Goal: Task Accomplishment & Management: Manage account settings

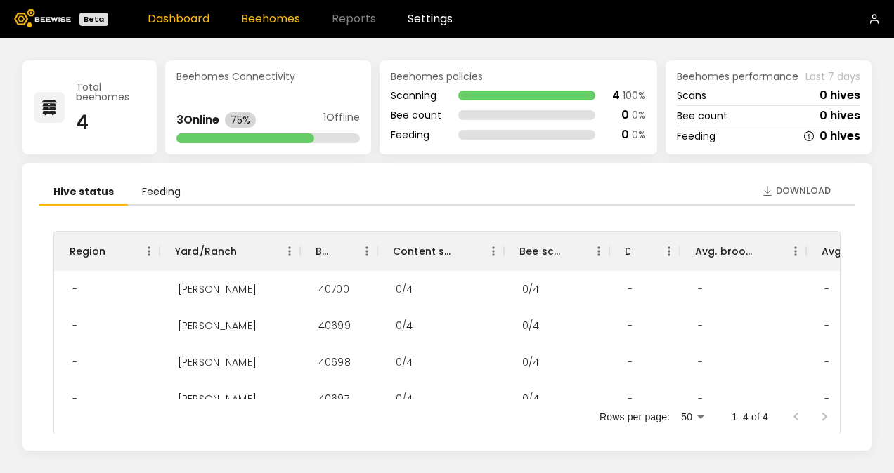
click at [282, 21] on link "Beehomes" at bounding box center [270, 18] width 59 height 11
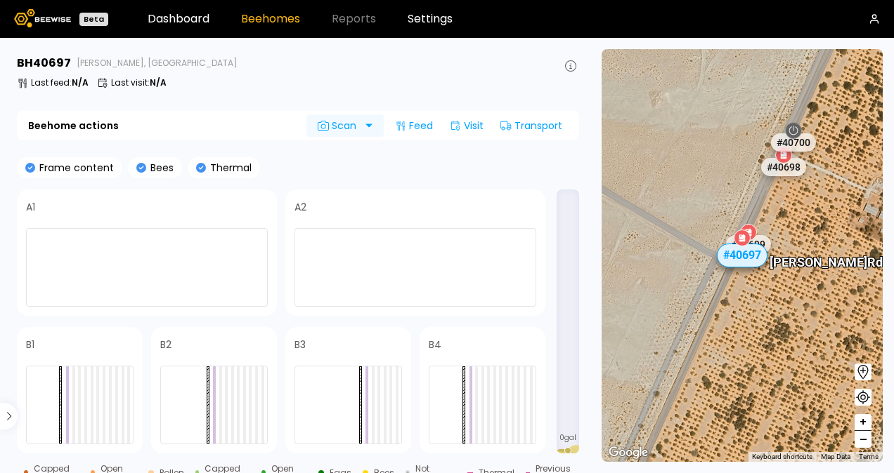
click at [372, 126] on div at bounding box center [377, 125] width 11 height 22
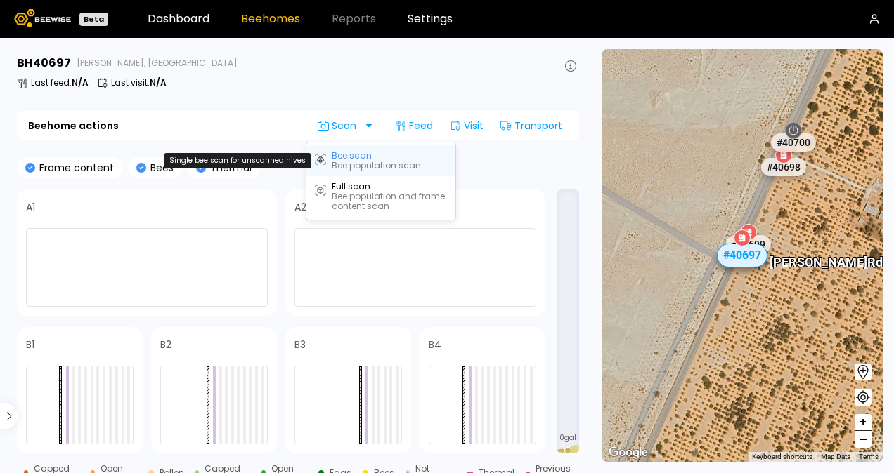
click at [357, 157] on div "Bee scan" at bounding box center [352, 156] width 40 height 10
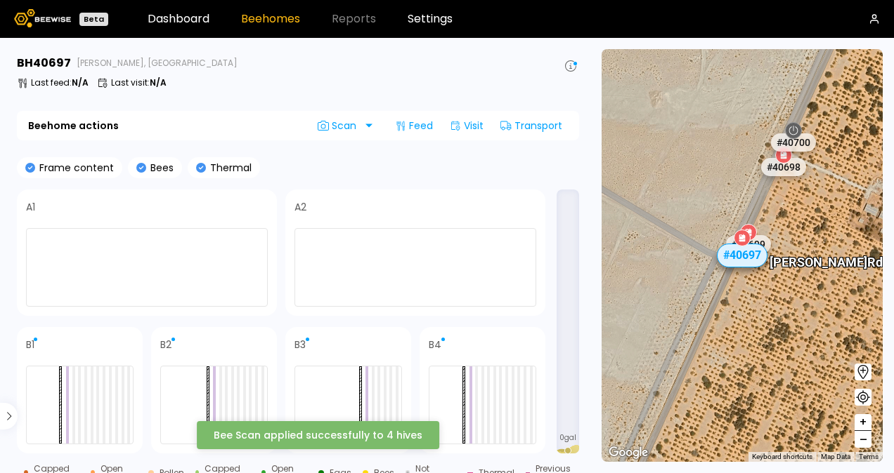
drag, startPoint x: 571, startPoint y: 296, endPoint x: 570, endPoint y: 318, distance: 22.5
click at [570, 318] on div "0 gal" at bounding box center [567, 322] width 22 height 264
click at [495, 385] on div at bounding box center [494, 405] width 3 height 77
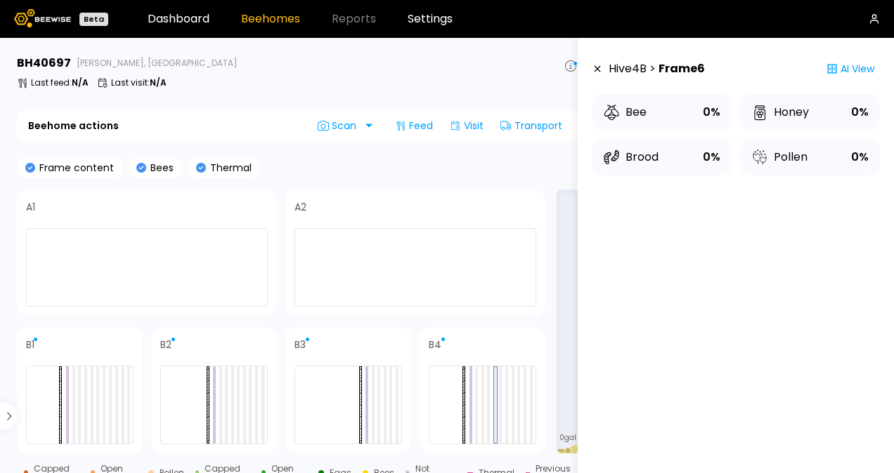
click at [622, 106] on div "Bee" at bounding box center [625, 112] width 44 height 17
click at [364, 128] on div "Scan" at bounding box center [339, 125] width 66 height 22
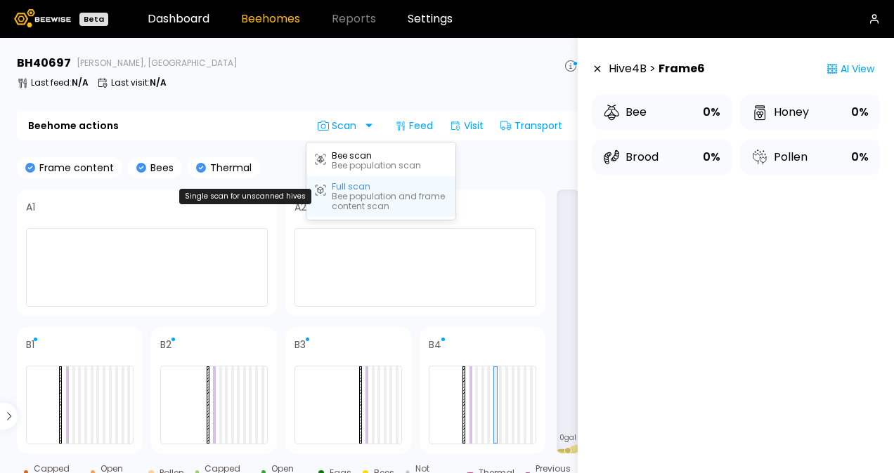
click at [346, 186] on div "Full scan" at bounding box center [351, 187] width 39 height 10
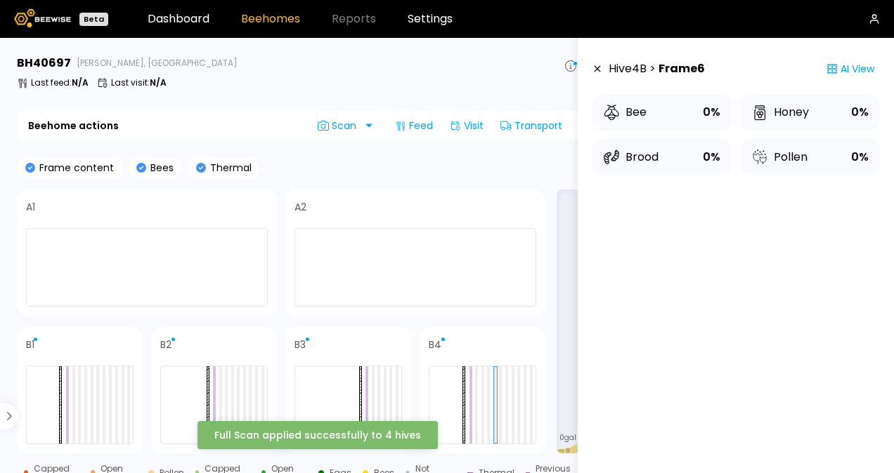
click at [611, 117] on icon at bounding box center [611, 112] width 17 height 17
click at [841, 70] on div "AI View" at bounding box center [849, 69] width 59 height 28
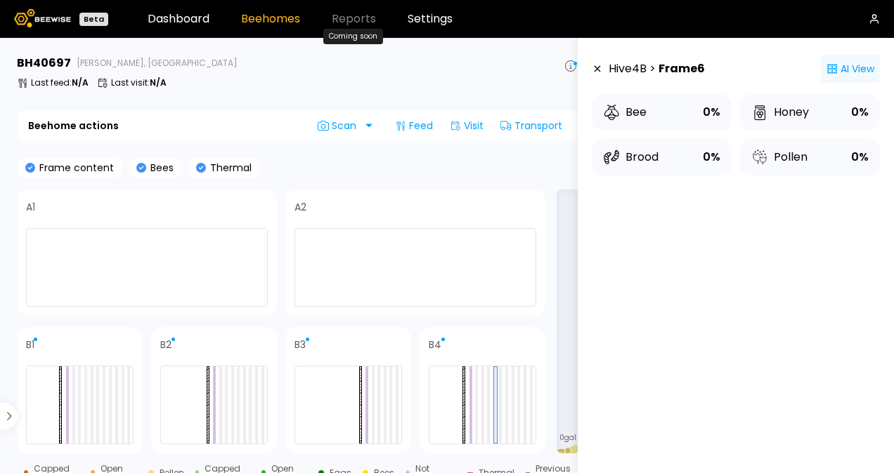
click at [348, 21] on span "Reports" at bounding box center [354, 18] width 44 height 11
click at [279, 17] on link "Beehomes" at bounding box center [270, 18] width 59 height 11
click at [430, 21] on link "Settings" at bounding box center [429, 18] width 45 height 11
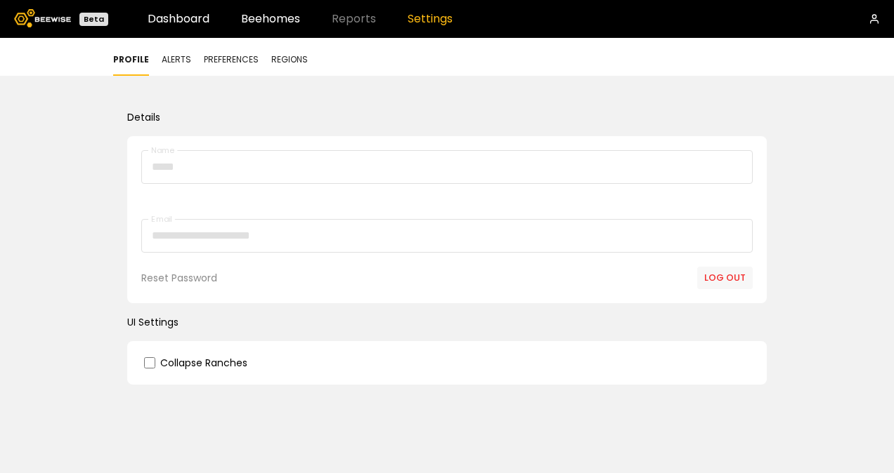
click at [239, 362] on label "Collapse Ranches" at bounding box center [203, 363] width 87 height 10
click at [164, 58] on span "Alerts" at bounding box center [177, 59] width 30 height 13
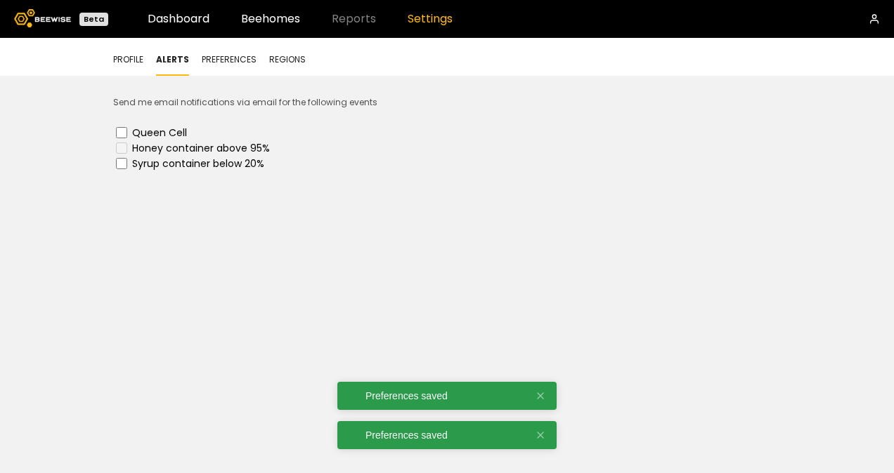
click at [218, 61] on span "Preferences" at bounding box center [229, 59] width 55 height 13
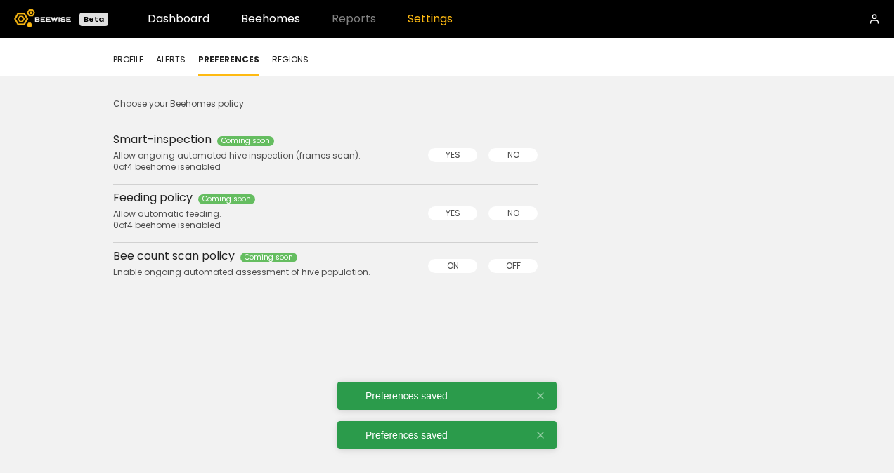
click at [452, 157] on span "Yes" at bounding box center [452, 155] width 15 height 13
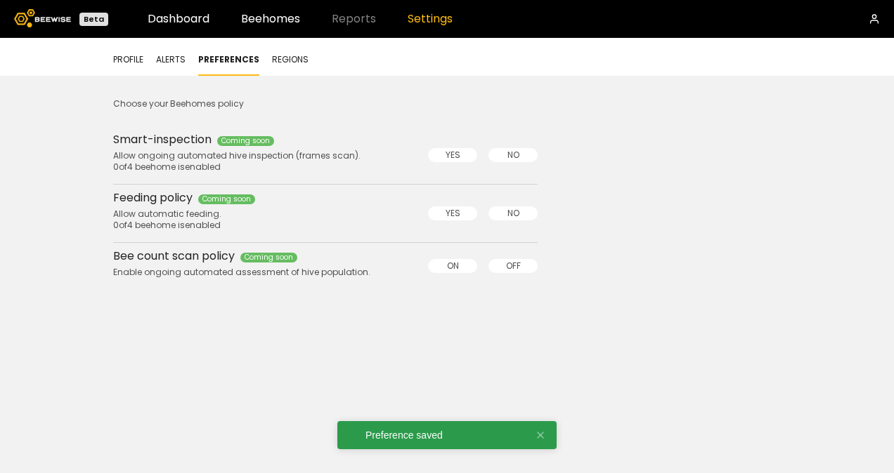
click at [452, 263] on span "On" at bounding box center [453, 266] width 12 height 13
click at [282, 56] on span "Regions" at bounding box center [290, 59] width 37 height 13
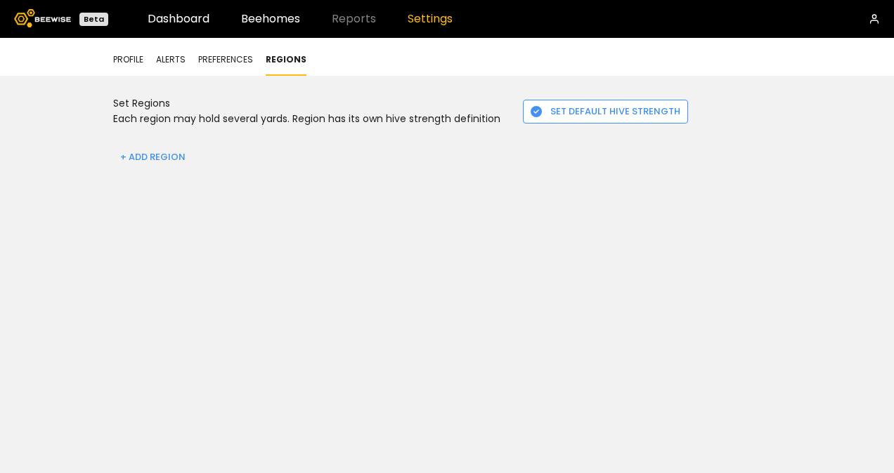
click at [147, 157] on span "+ Add Region" at bounding box center [152, 157] width 65 height 14
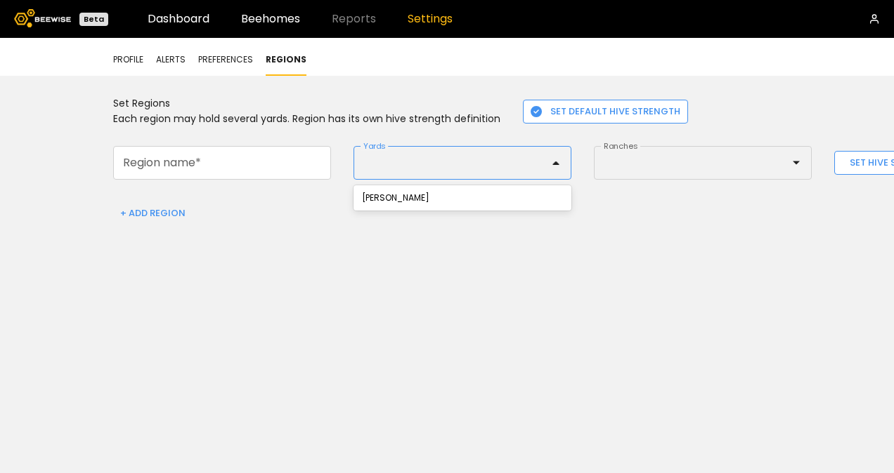
click at [400, 167] on div at bounding box center [456, 163] width 185 height 13
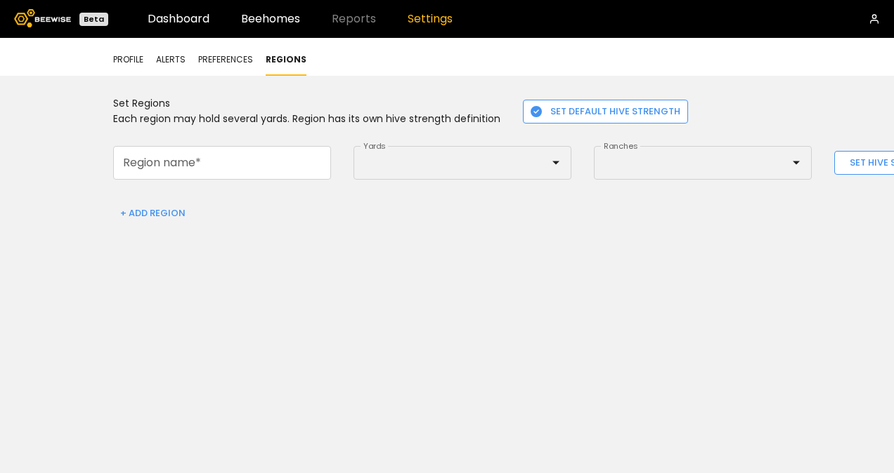
click at [426, 17] on link "Settings" at bounding box center [429, 18] width 45 height 11
click at [169, 18] on link "Dashboard" at bounding box center [179, 18] width 62 height 11
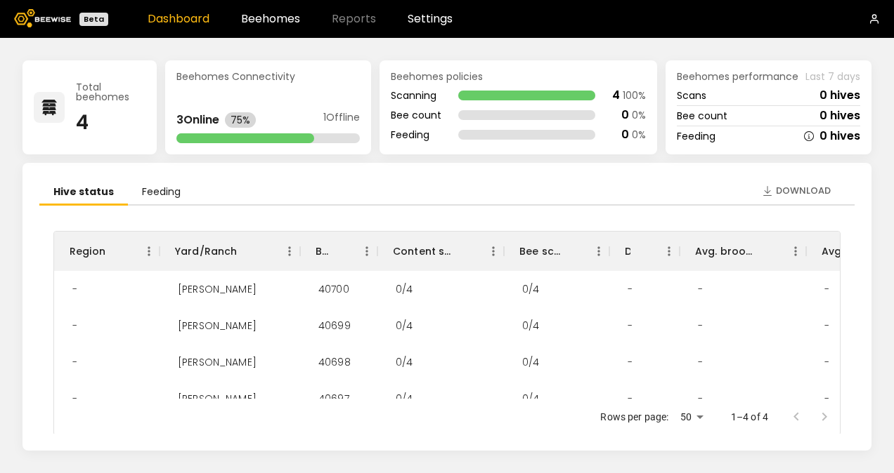
click at [874, 18] on icon "button" at bounding box center [873, 18] width 11 height 11
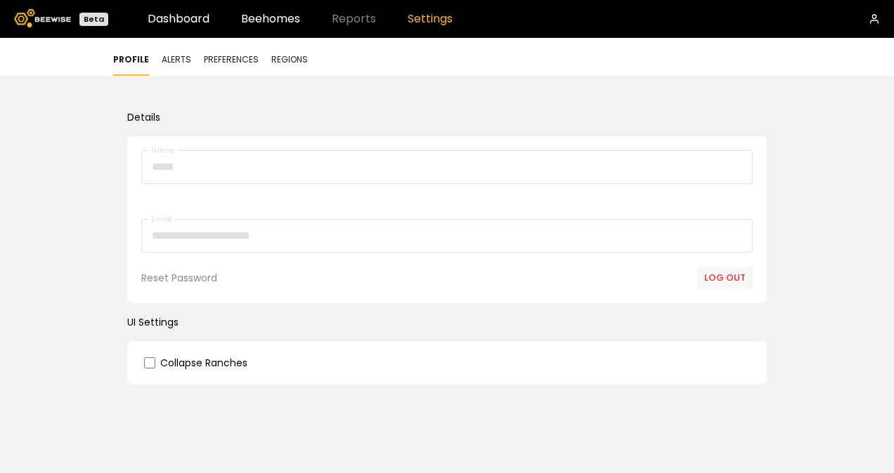
click at [420, 17] on link "Settings" at bounding box center [429, 18] width 45 height 11
click at [184, 24] on link "Dashboard" at bounding box center [179, 18] width 62 height 11
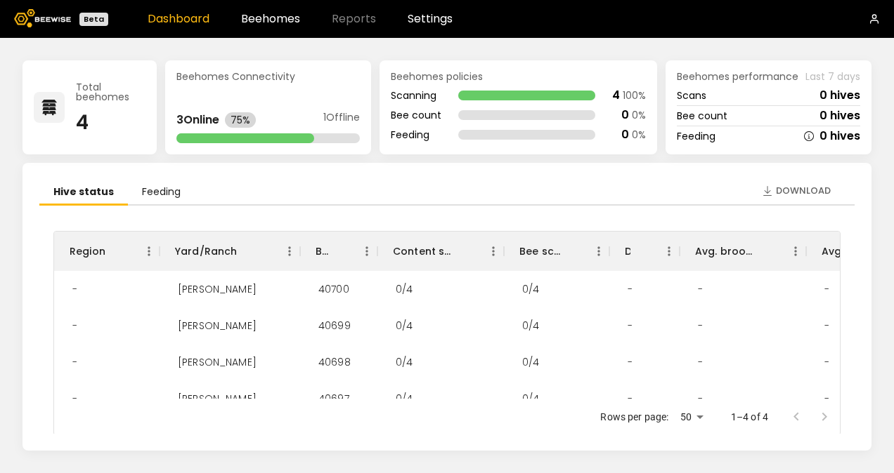
click at [185, 22] on link "Dashboard" at bounding box center [179, 18] width 62 height 11
click at [264, 17] on link "Beehomes" at bounding box center [270, 18] width 59 height 11
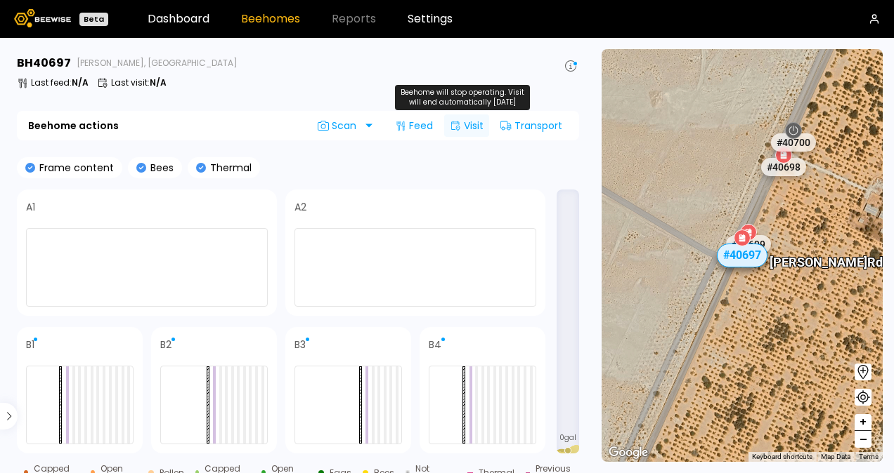
click at [471, 125] on div "Visit" at bounding box center [466, 125] width 45 height 22
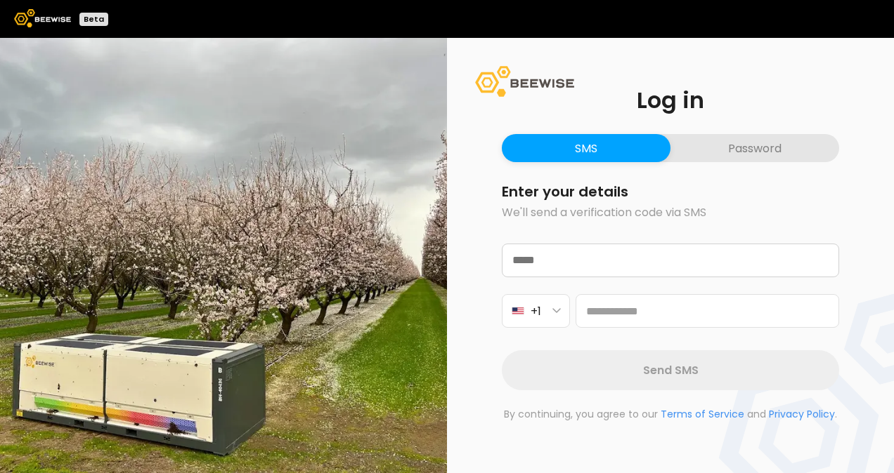
click at [738, 149] on button "Password" at bounding box center [754, 148] width 169 height 28
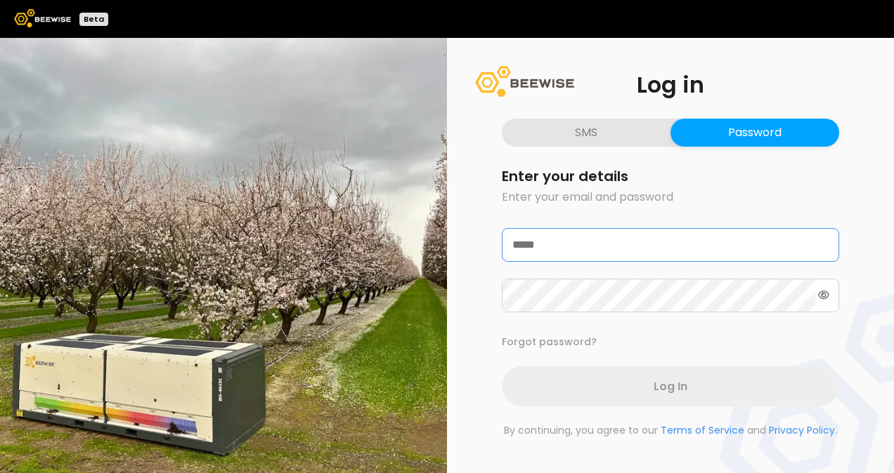
type input "**********"
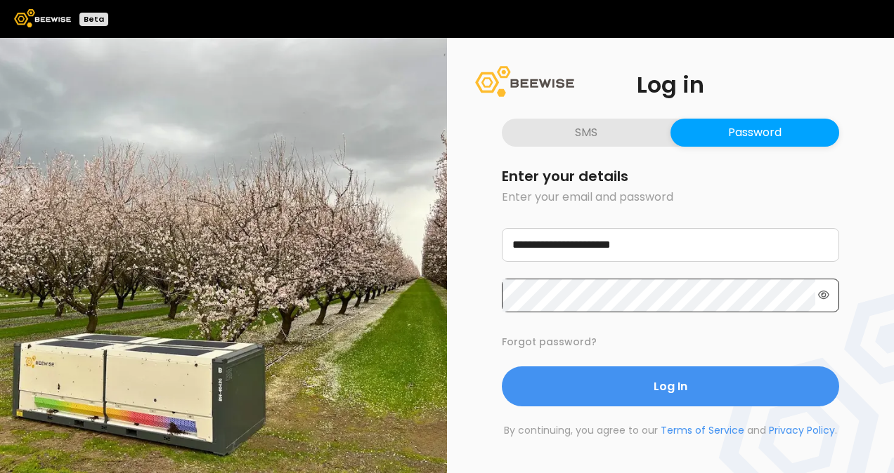
click at [824, 294] on icon at bounding box center [823, 295] width 11 height 8
click at [825, 294] on icon at bounding box center [822, 295] width 13 height 10
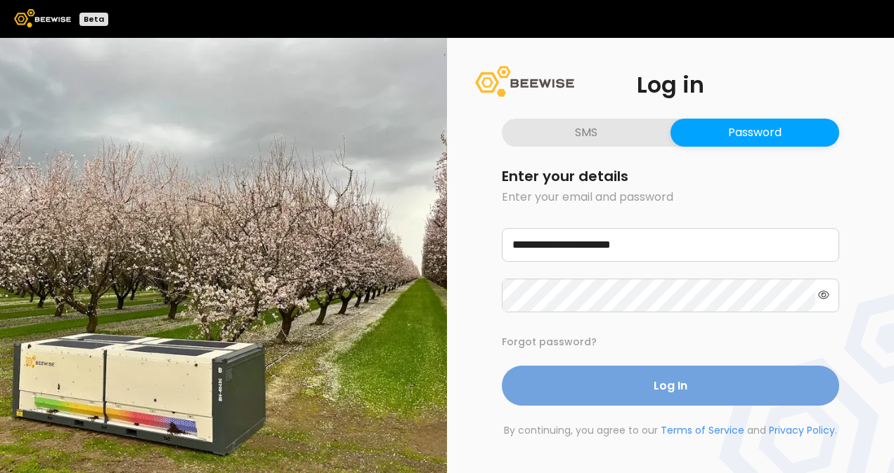
click at [661, 384] on span "Log In" at bounding box center [670, 386] width 34 height 18
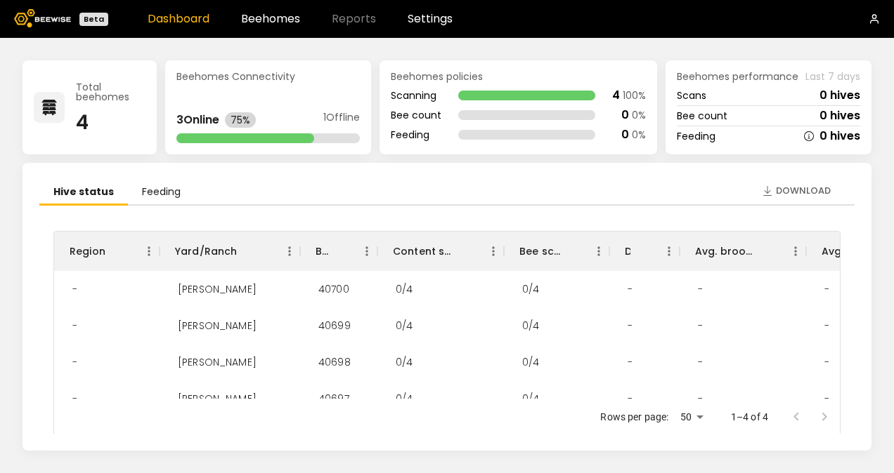
click at [698, 417] on body "Beta Dashboard Beehomes Reports Settings Total beehomes 4 Beehomes Connectivity…" at bounding box center [447, 236] width 894 height 473
click at [687, 397] on li "25" at bounding box center [687, 393] width 41 height 25
type input "**"
click at [850, 320] on div "Region Yard/Ranch BH ID Content scan hives Bee scan hives Dead hives Avg. brood…" at bounding box center [446, 328] width 815 height 244
click at [775, 190] on span "Download" at bounding box center [802, 191] width 55 height 14
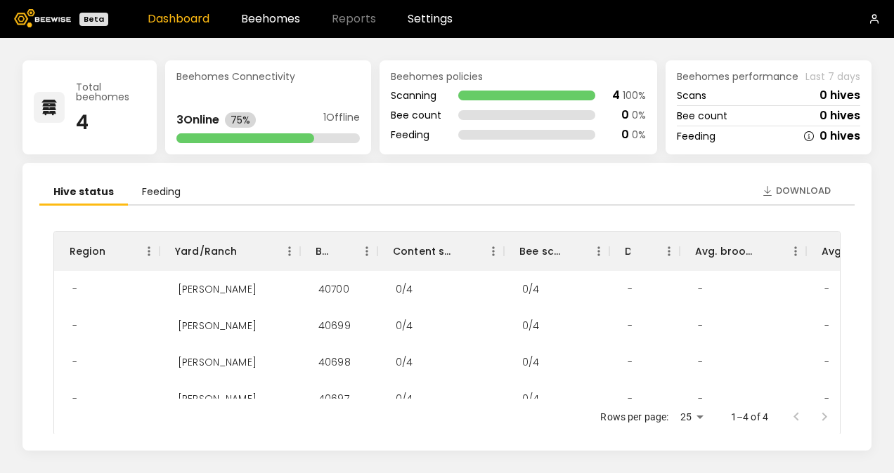
click at [165, 192] on li "Feeding" at bounding box center [161, 193] width 67 height 26
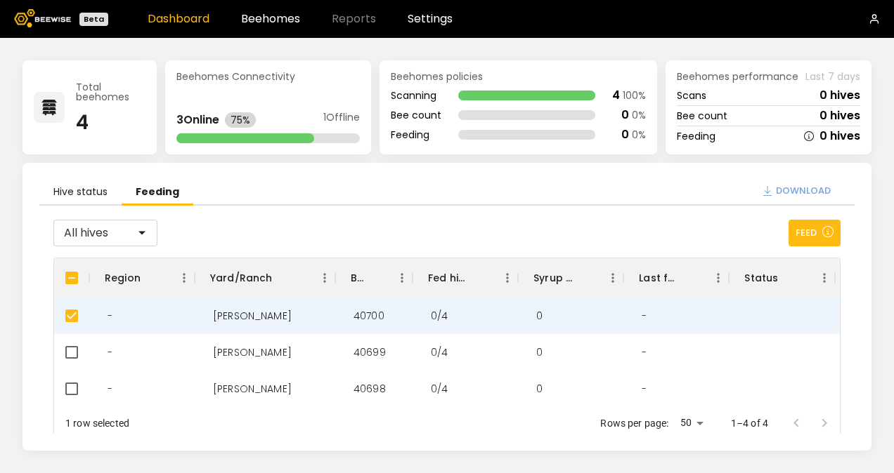
click at [787, 194] on span "Download" at bounding box center [802, 191] width 55 height 14
click at [78, 194] on li "Hive status" at bounding box center [80, 193] width 82 height 26
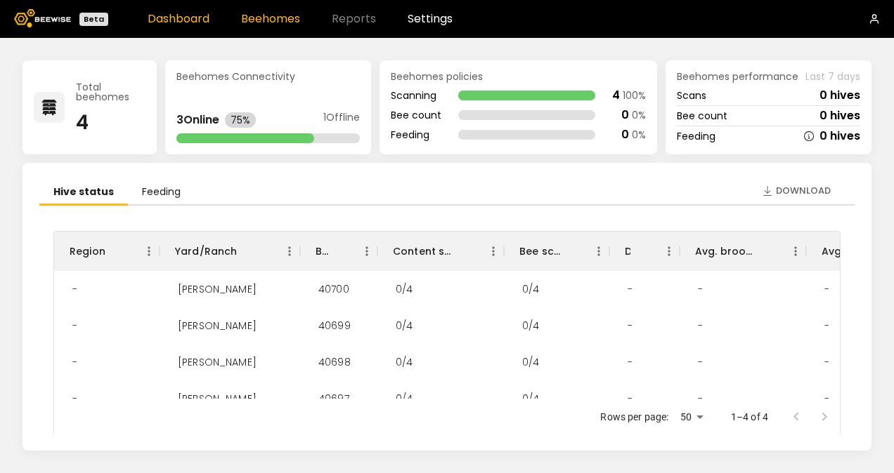
click at [262, 18] on link "Beehomes" at bounding box center [270, 18] width 59 height 11
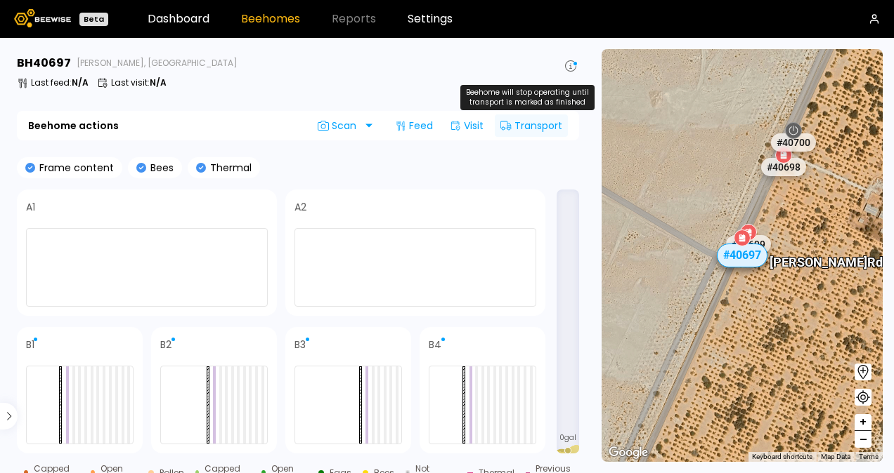
click at [510, 128] on icon at bounding box center [505, 126] width 11 height 9
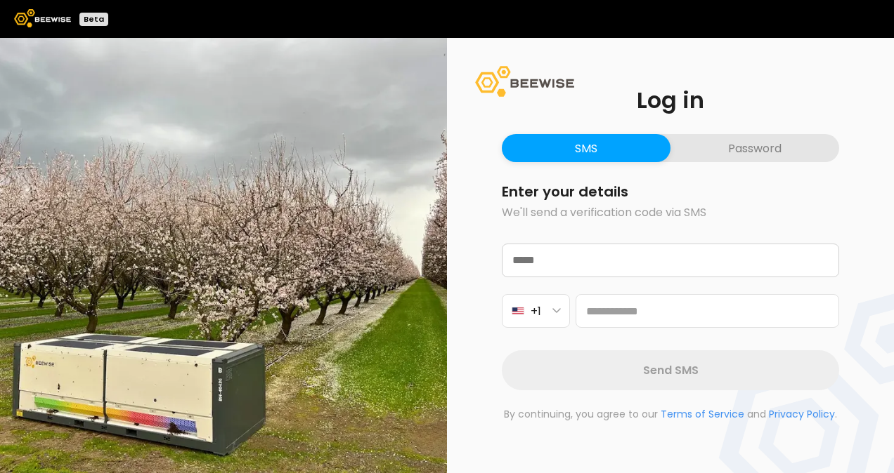
click at [720, 152] on button "Password" at bounding box center [754, 148] width 169 height 28
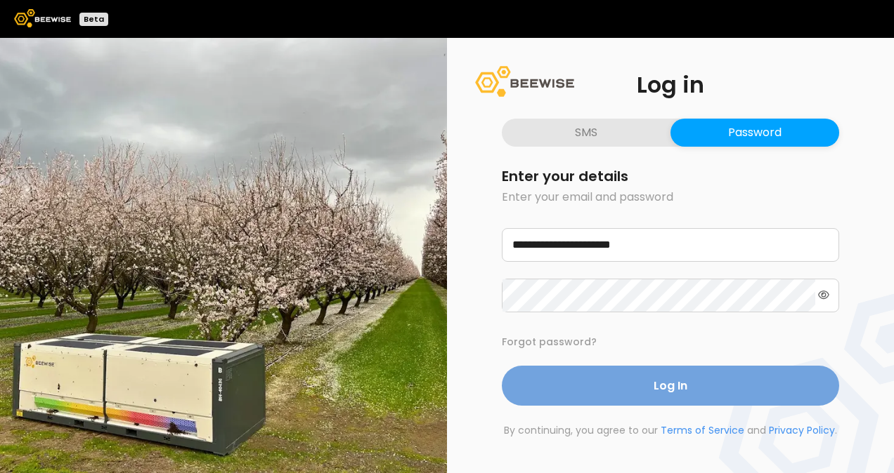
click at [665, 386] on span "Log In" at bounding box center [670, 386] width 34 height 18
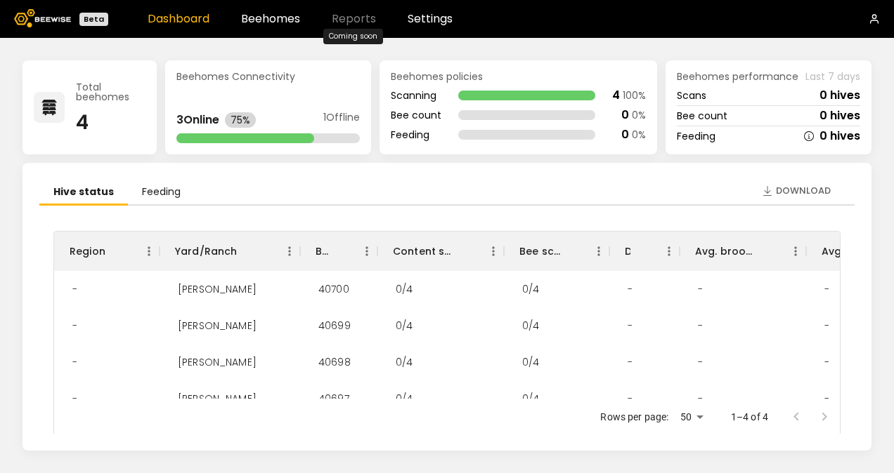
click at [348, 21] on span "Reports" at bounding box center [354, 18] width 44 height 11
click at [275, 21] on link "Beehomes" at bounding box center [270, 18] width 59 height 11
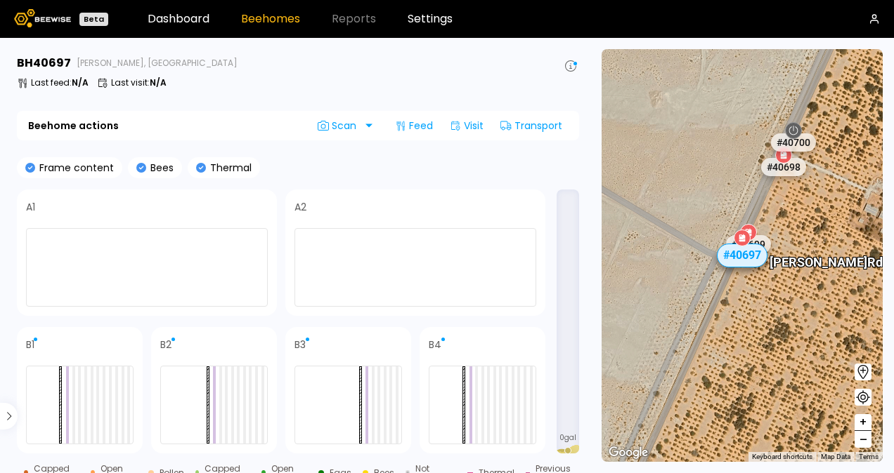
drag, startPoint x: 573, startPoint y: 219, endPoint x: 570, endPoint y: 289, distance: 70.3
click at [572, 288] on div "0 gal" at bounding box center [567, 322] width 22 height 264
click at [855, 124] on div "[PERSON_NAME] # 40697 # 40698 # 40699 # 40700" at bounding box center [741, 255] width 281 height 413
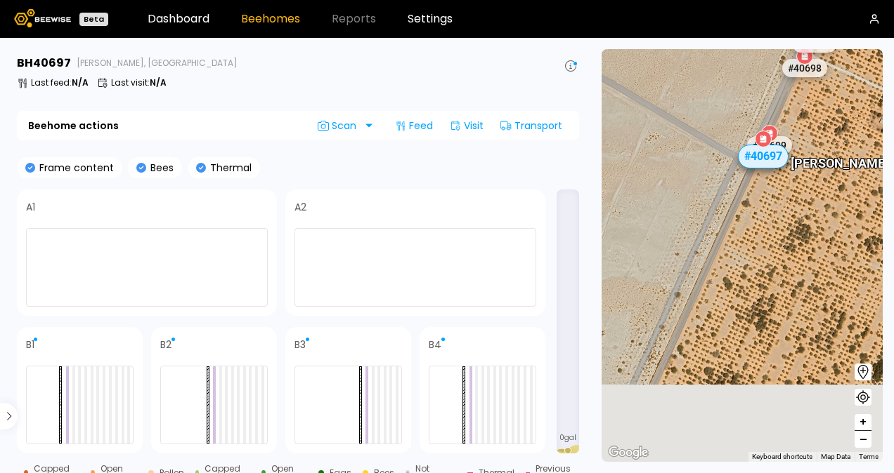
drag, startPoint x: 662, startPoint y: 246, endPoint x: 686, endPoint y: 139, distance: 109.4
click at [686, 139] on div "[PERSON_NAME] # 40697 # 40698 # 40699 # 40700" at bounding box center [741, 255] width 281 height 413
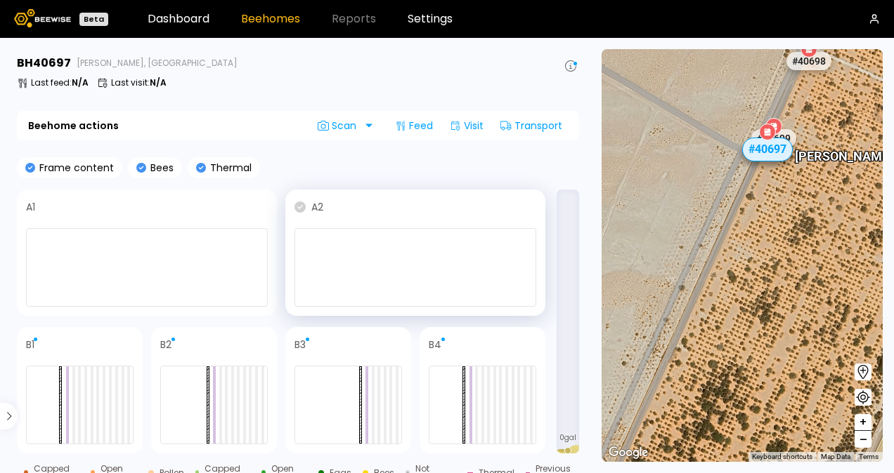
click at [299, 209] on icon at bounding box center [299, 207] width 11 height 11
click at [483, 273] on div at bounding box center [415, 267] width 242 height 79
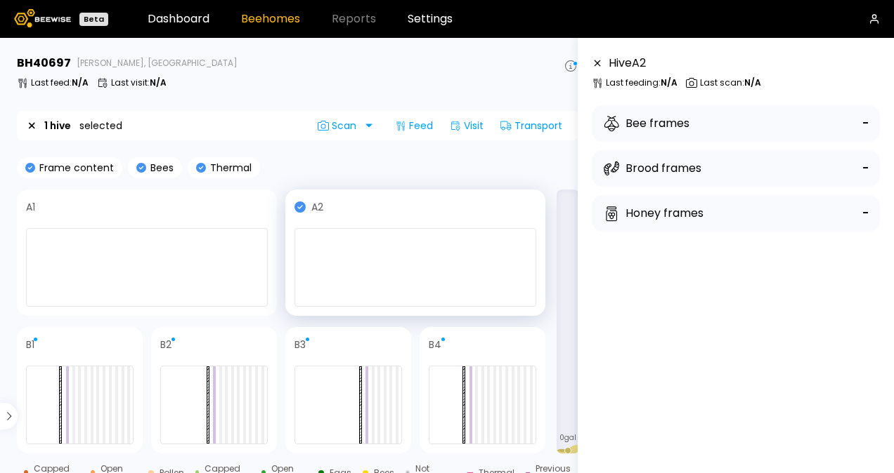
click at [615, 121] on icon at bounding box center [614, 123] width 7 height 7
click at [620, 166] on div "Brood frames" at bounding box center [652, 168] width 98 height 17
click at [624, 218] on div "Honey frames" at bounding box center [653, 213] width 100 height 17
click at [362, 273] on div at bounding box center [415, 267] width 242 height 79
click at [362, 274] on div at bounding box center [415, 267] width 242 height 79
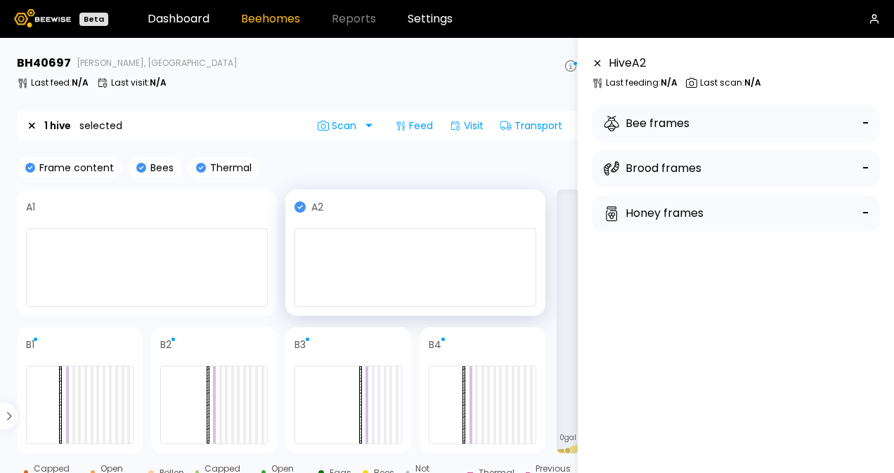
click at [362, 274] on div at bounding box center [415, 267] width 242 height 79
click at [509, 400] on div at bounding box center [481, 405] width 107 height 79
click at [434, 343] on icon at bounding box center [433, 344] width 11 height 11
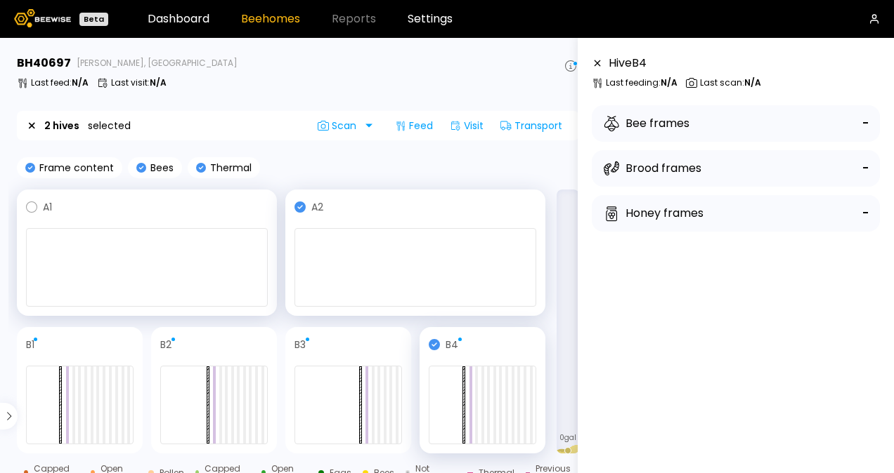
click at [85, 211] on span at bounding box center [160, 207] width 216 height 17
click at [259, 21] on link "Beehomes" at bounding box center [270, 18] width 59 height 11
click at [301, 209] on icon at bounding box center [299, 207] width 11 height 11
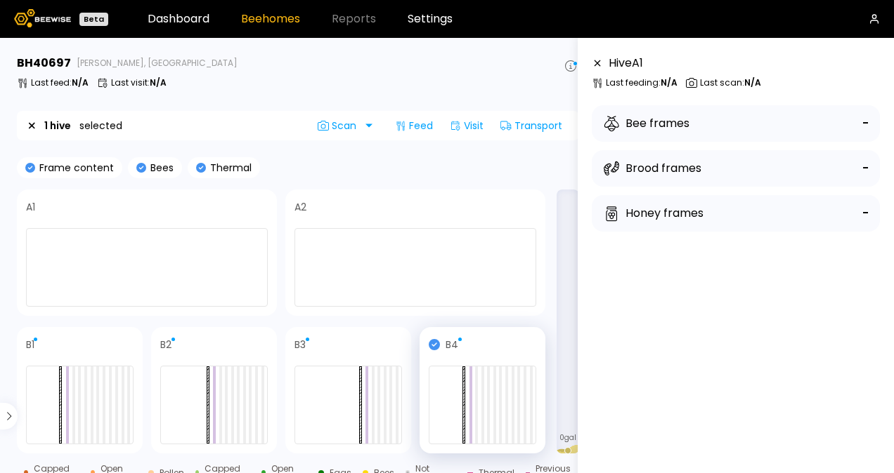
click at [29, 169] on icon at bounding box center [30, 168] width 10 height 10
click at [34, 205] on icon at bounding box center [31, 207] width 11 height 11
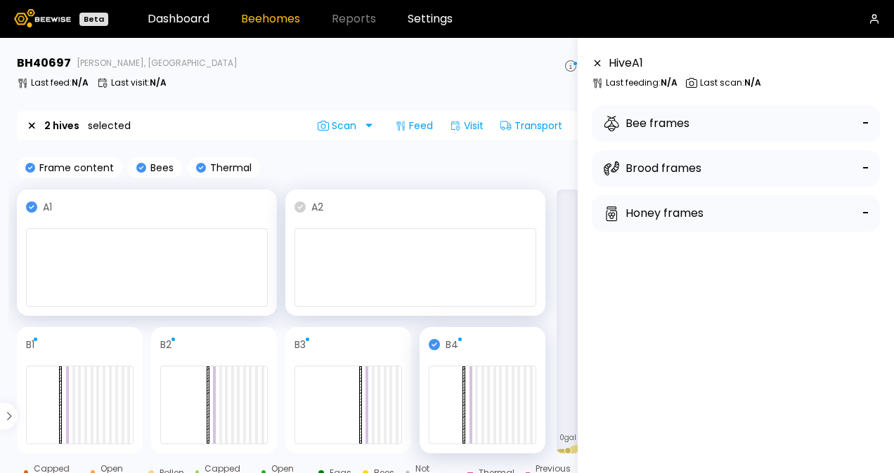
click at [304, 204] on icon at bounding box center [299, 207] width 11 height 11
drag, startPoint x: 572, startPoint y: 219, endPoint x: 571, endPoint y: 284, distance: 64.6
click at [571, 284] on div "0 gal" at bounding box center [567, 322] width 22 height 264
click at [32, 346] on icon at bounding box center [31, 344] width 11 height 11
click at [171, 347] on span at bounding box center [165, 344] width 11 height 11
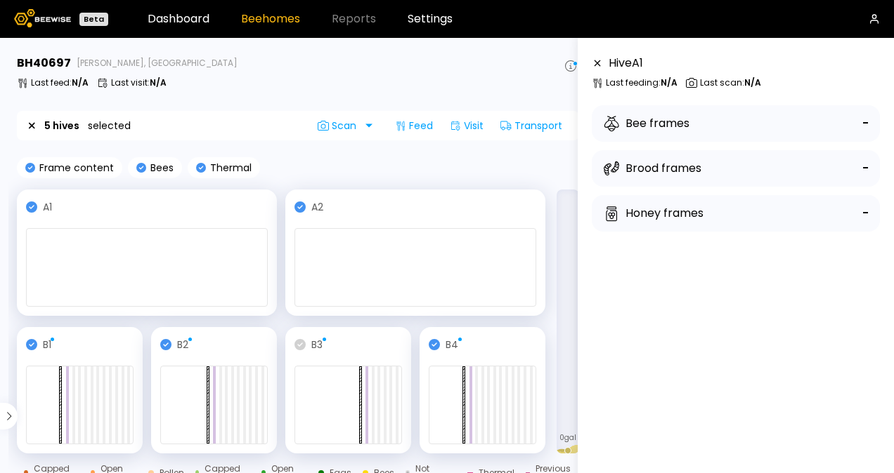
click at [297, 346] on icon at bounding box center [299, 344] width 11 height 11
click at [561, 336] on div "0 gal" at bounding box center [567, 322] width 22 height 264
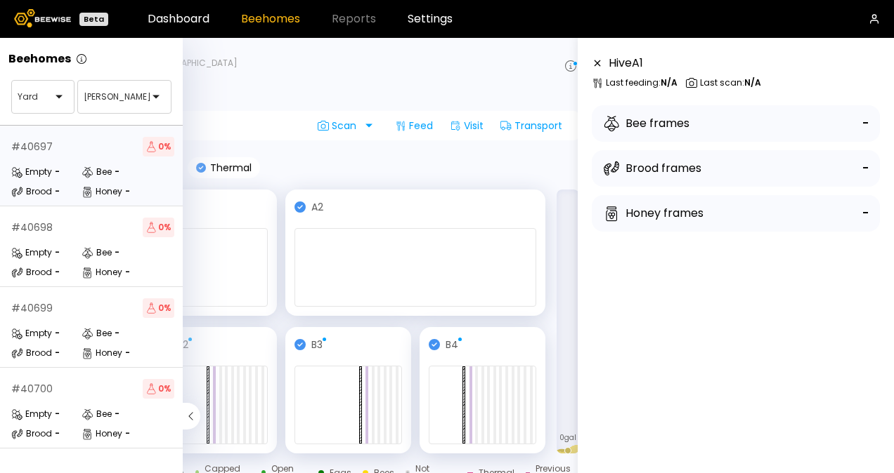
click at [32, 172] on div "Empty" at bounding box center [31, 172] width 41 height 14
click at [42, 173] on div "Empty" at bounding box center [31, 172] width 41 height 14
click at [60, 98] on div "Yard" at bounding box center [42, 97] width 63 height 34
click at [159, 97] on div at bounding box center [164, 97] width 11 height 32
click at [37, 228] on div "# 40698" at bounding box center [31, 228] width 41 height 10
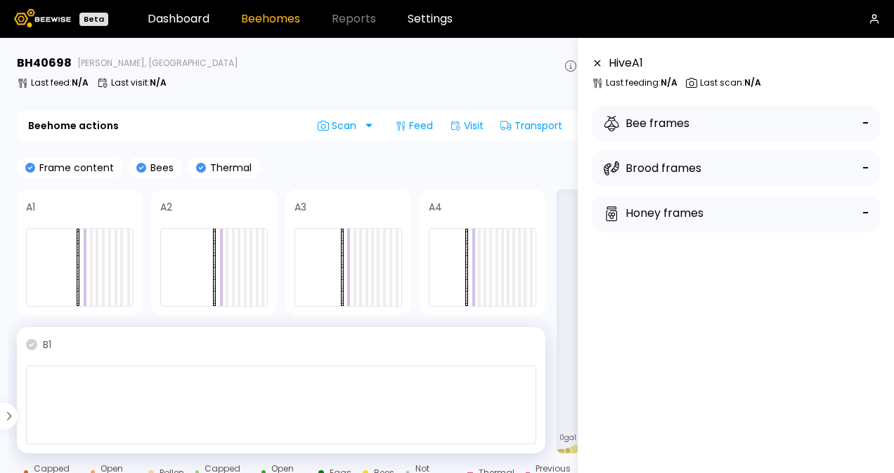
click at [32, 346] on icon at bounding box center [31, 344] width 11 height 11
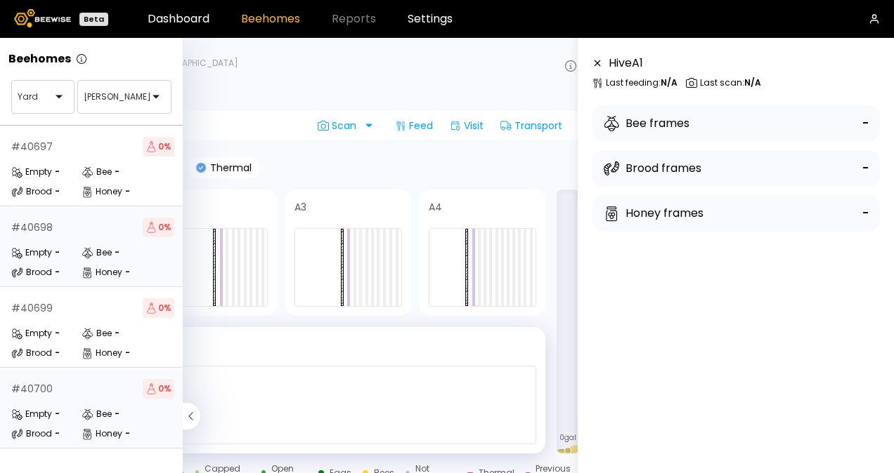
click at [33, 413] on div "Empty" at bounding box center [31, 414] width 41 height 14
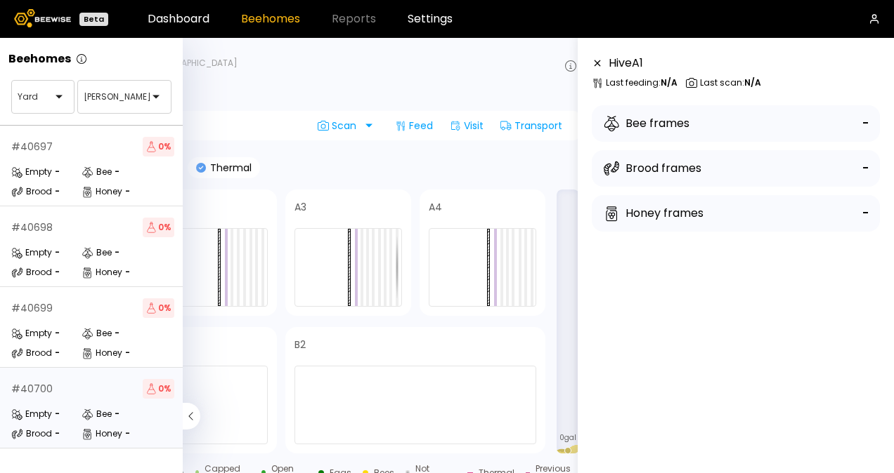
click at [103, 414] on div "Bee" at bounding box center [96, 414] width 30 height 14
click at [86, 413] on icon at bounding box center [87, 415] width 12 height 12
click at [190, 415] on icon at bounding box center [190, 416] width 4 height 8
click at [189, 415] on icon at bounding box center [192, 416] width 18 height 27
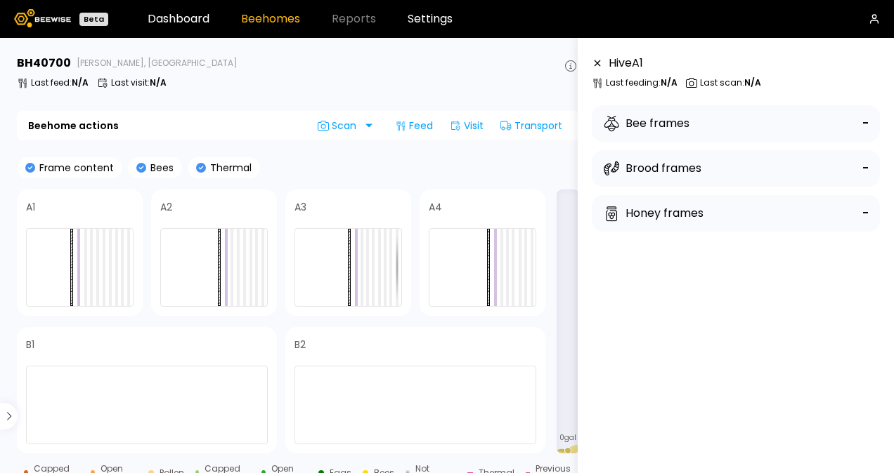
click at [611, 122] on icon at bounding box center [614, 123] width 7 height 7
click at [606, 63] on div "Hive A 1" at bounding box center [616, 63] width 51 height 17
click at [425, 19] on link "Settings" at bounding box center [429, 18] width 45 height 11
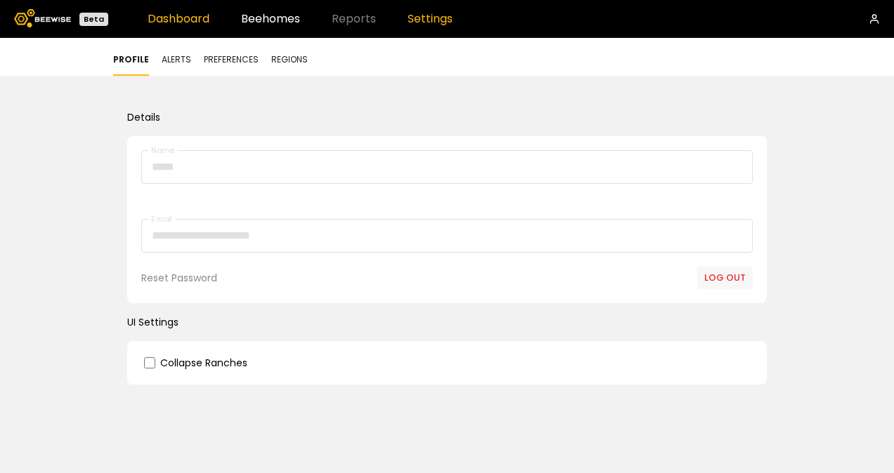
click at [178, 17] on link "Dashboard" at bounding box center [179, 18] width 62 height 11
